Goal: Navigation & Orientation: Find specific page/section

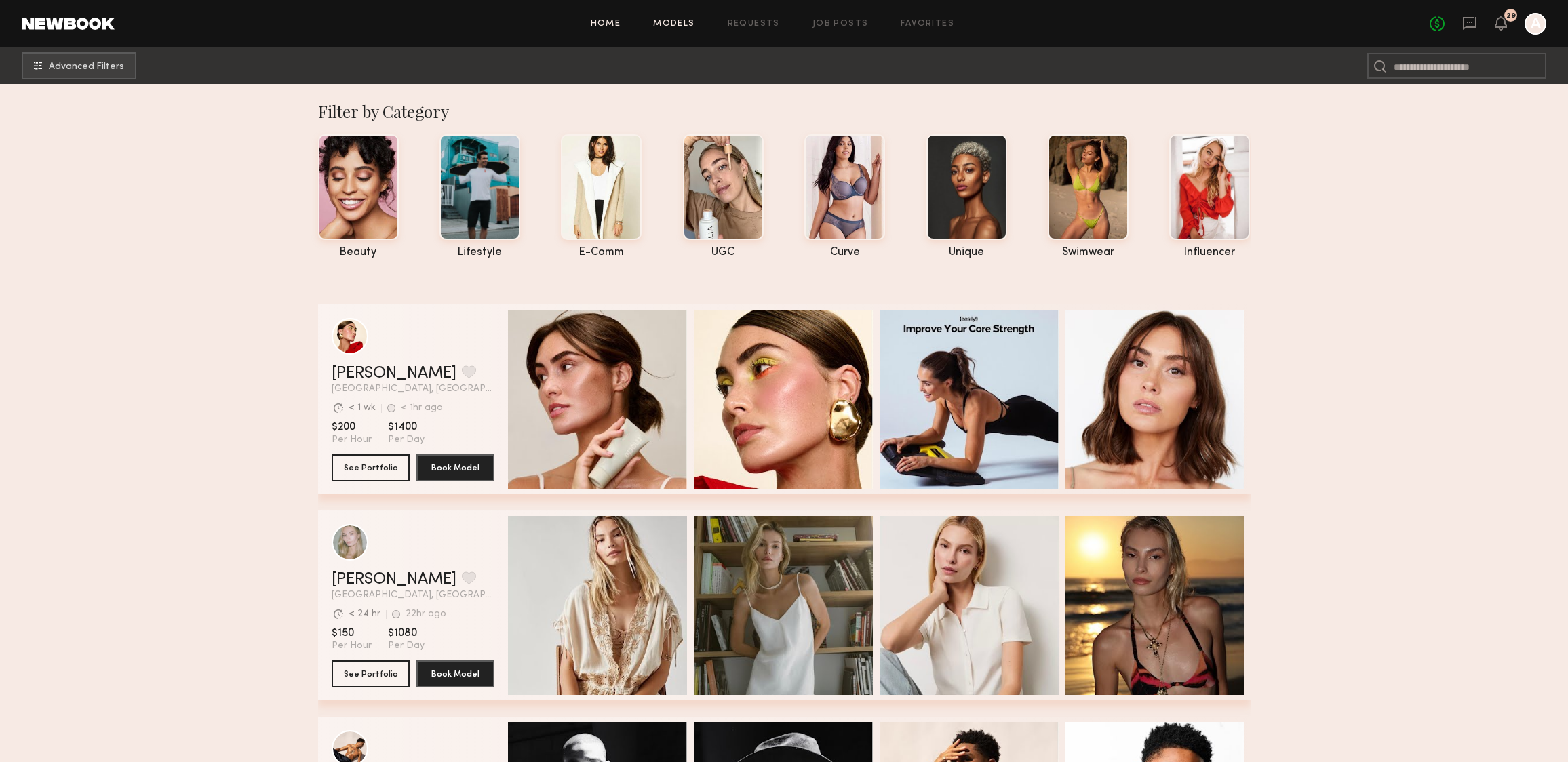
click at [608, 20] on link "Home" at bounding box center [606, 24] width 31 height 9
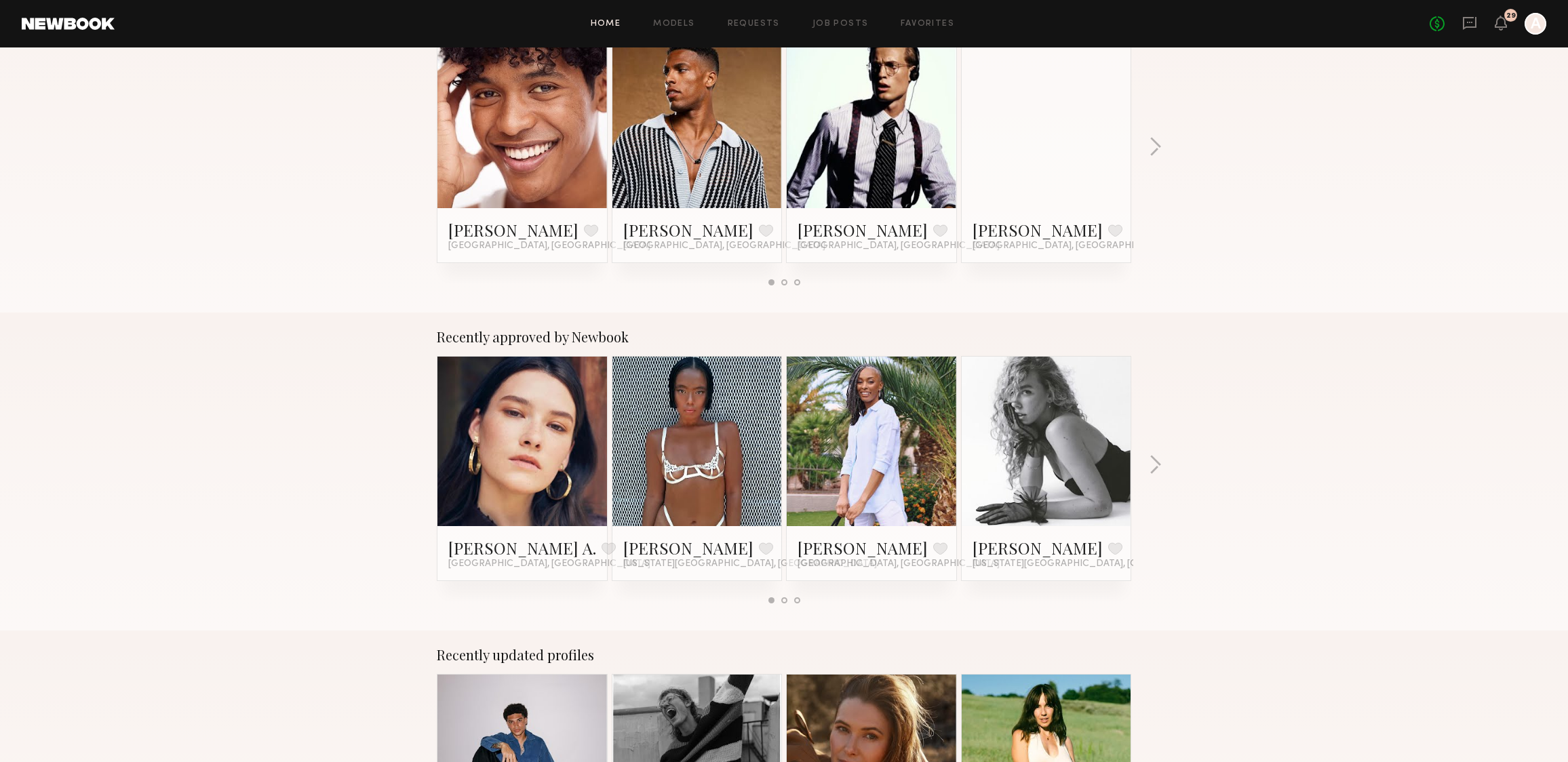
scroll to position [272, 0]
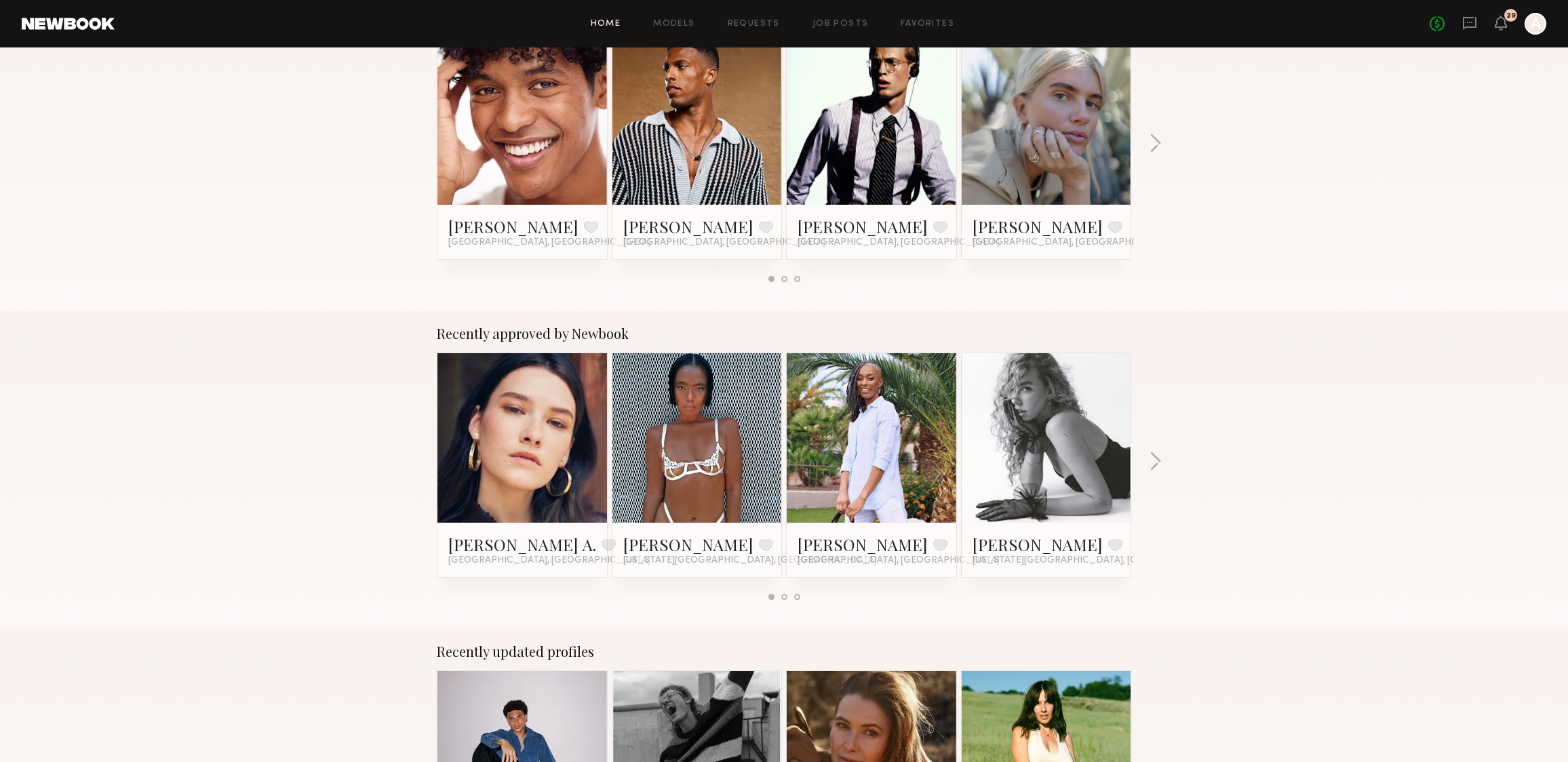
click at [653, 403] on div at bounding box center [696, 437] width 169 height 169
click at [723, 492] on link at bounding box center [696, 437] width 82 height 169
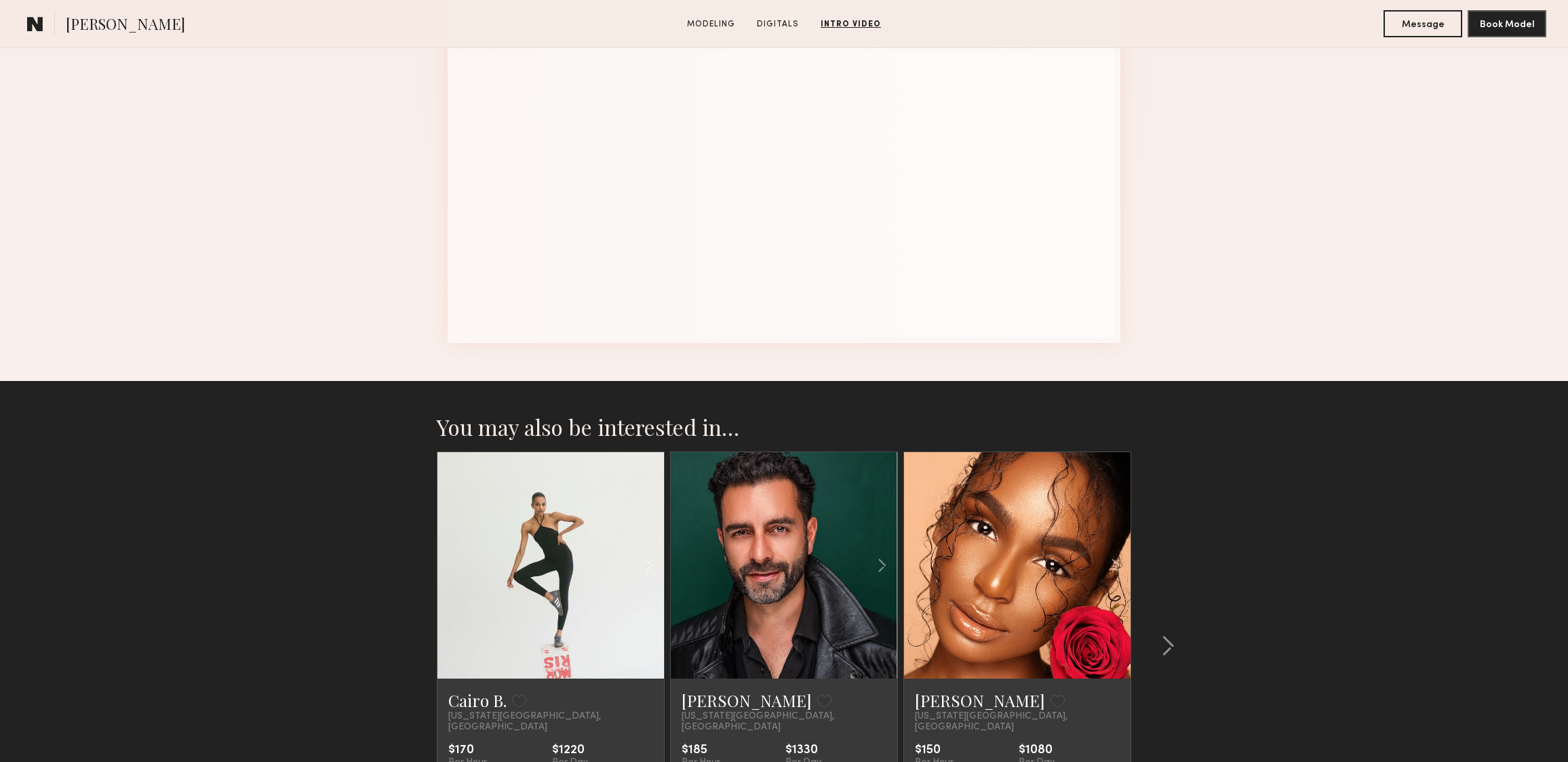
scroll to position [3032, 0]
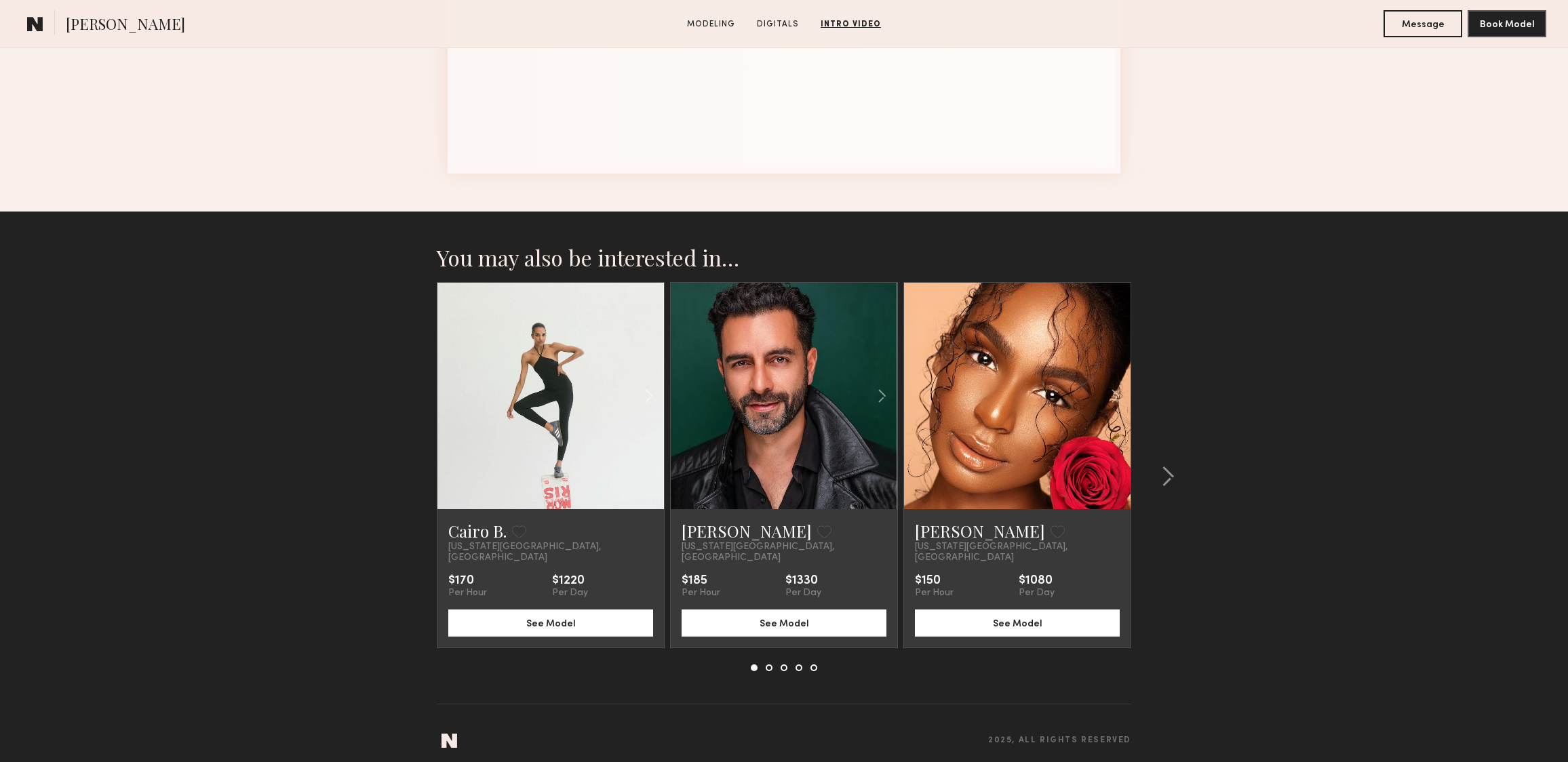
click at [777, 413] on link at bounding box center [783, 396] width 77 height 226
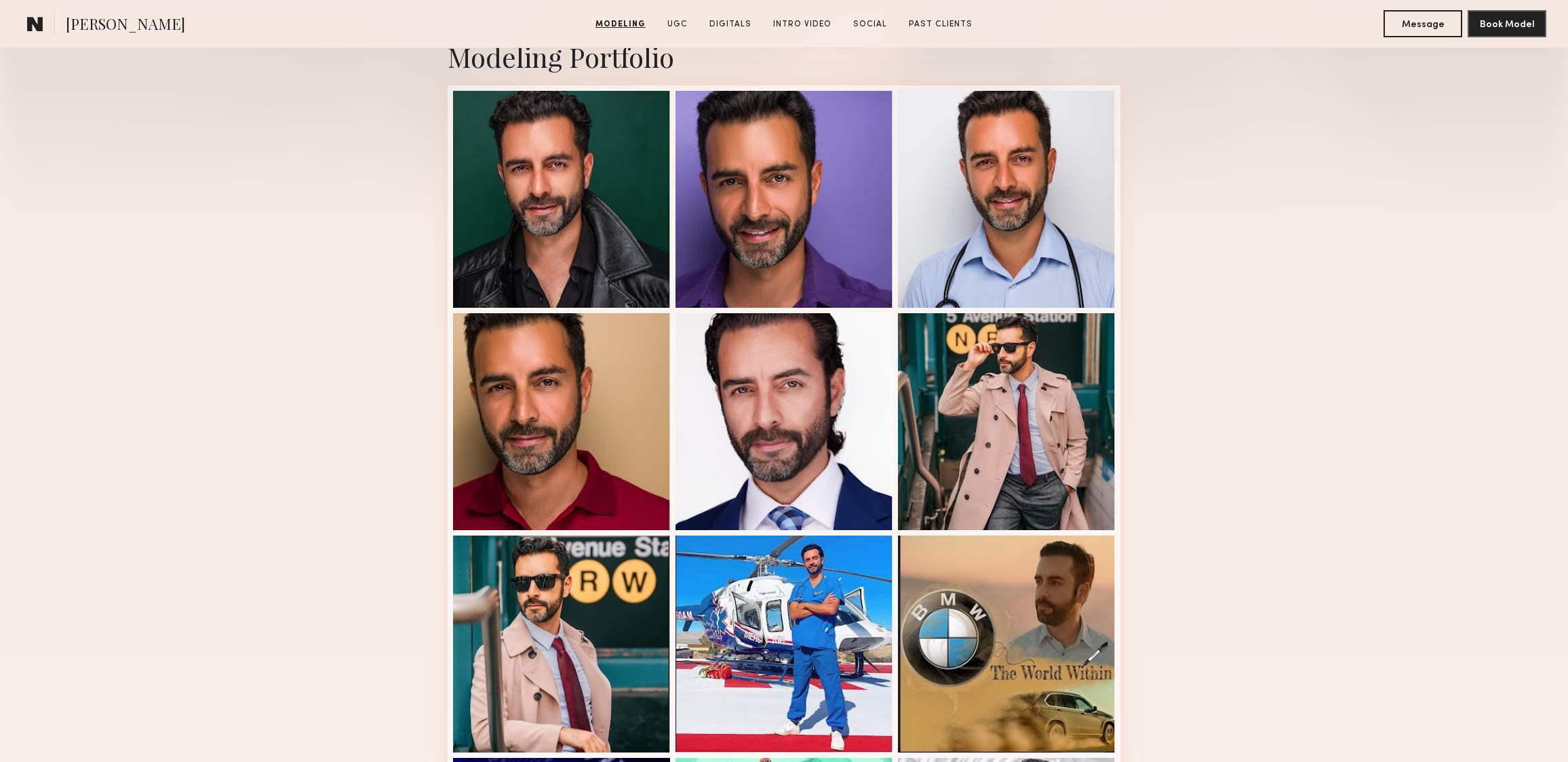
scroll to position [313, 0]
